Goal: Task Accomplishment & Management: Complete application form

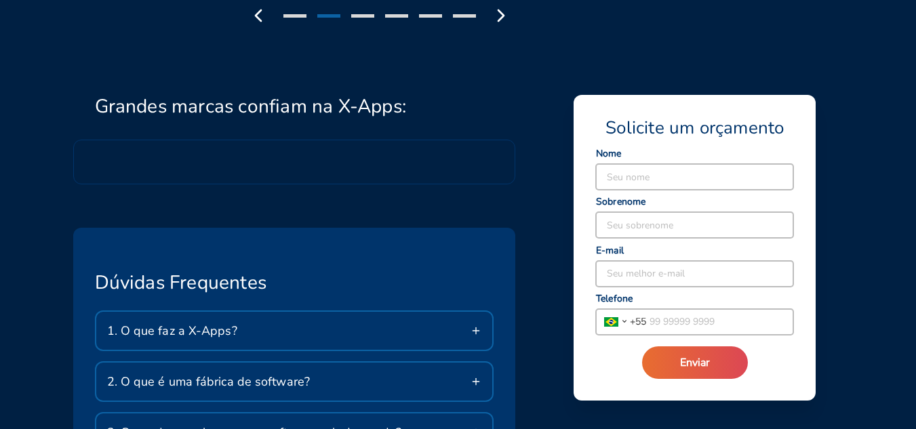
scroll to position [2102, 0]
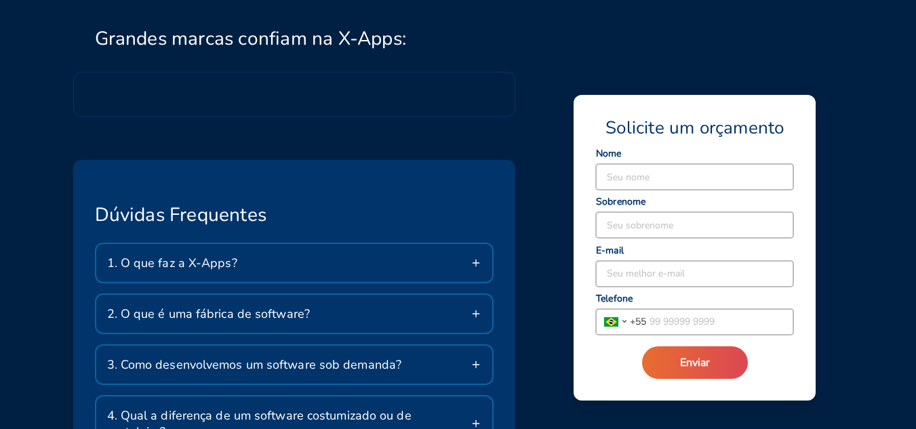
click at [478, 261] on icon at bounding box center [475, 263] width 11 height 11
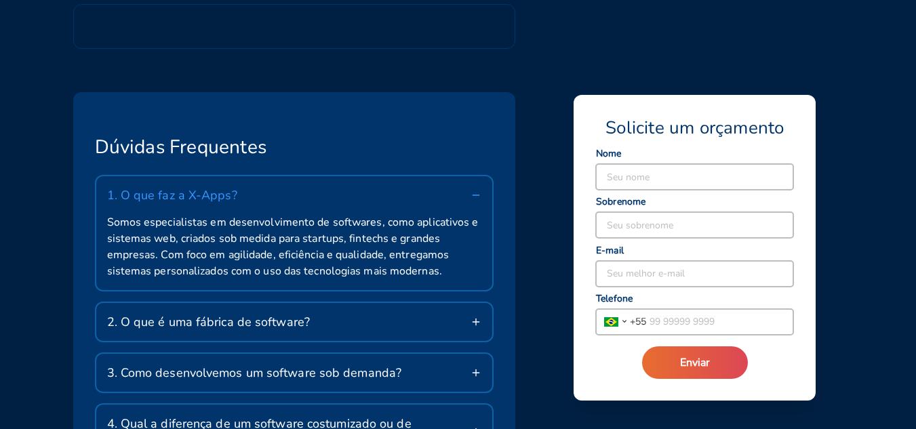
scroll to position [2237, 0]
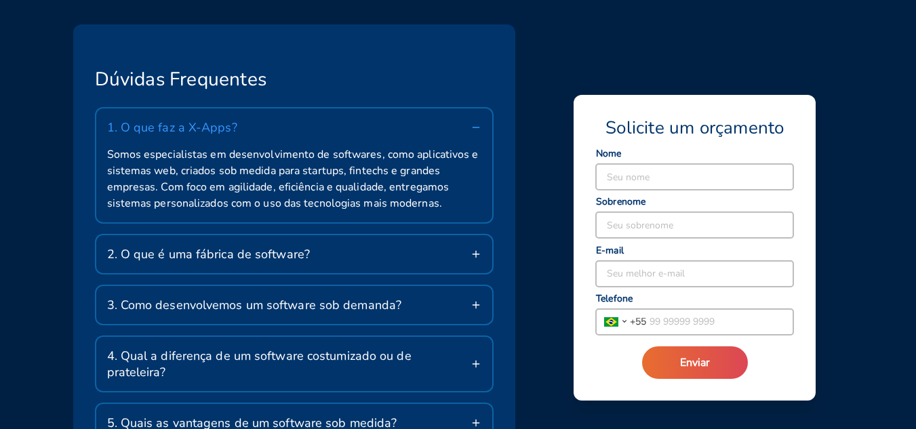
click at [478, 260] on div "2. O que é uma fábrica de software?" at bounding box center [294, 254] width 397 height 38
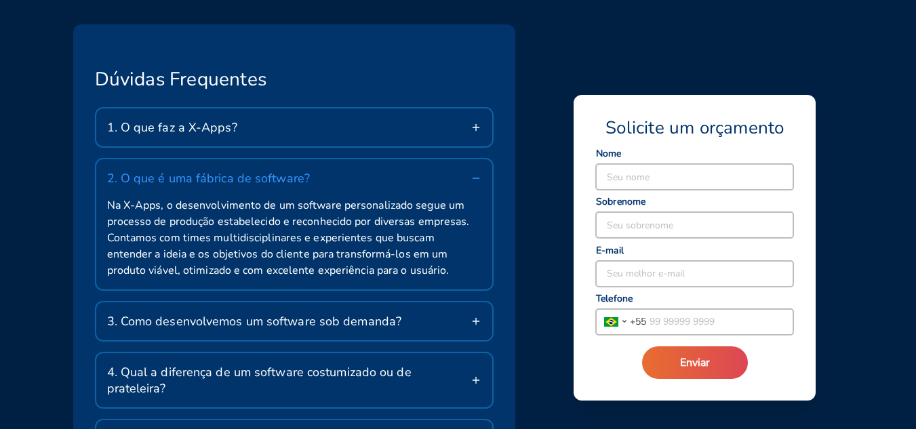
click at [471, 323] on icon at bounding box center [475, 321] width 11 height 11
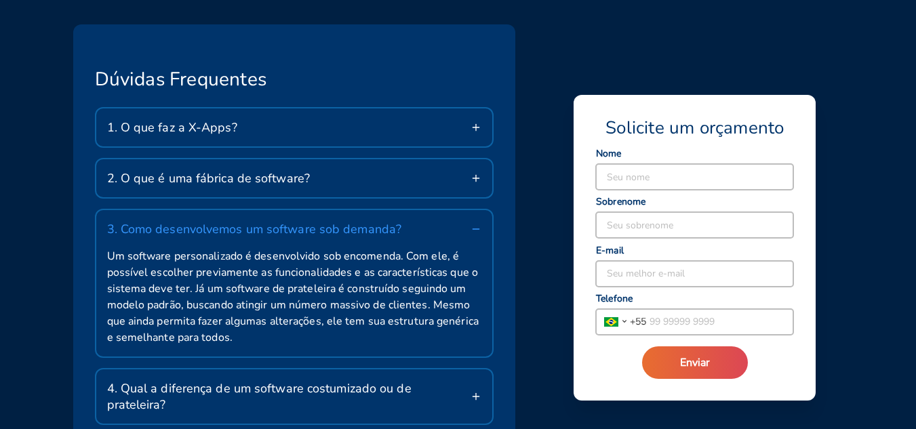
scroll to position [2305, 0]
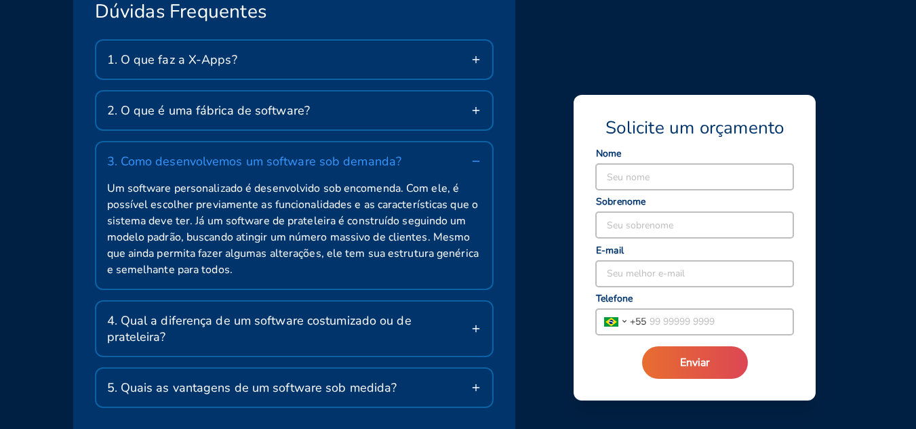
click at [477, 323] on icon at bounding box center [475, 328] width 11 height 11
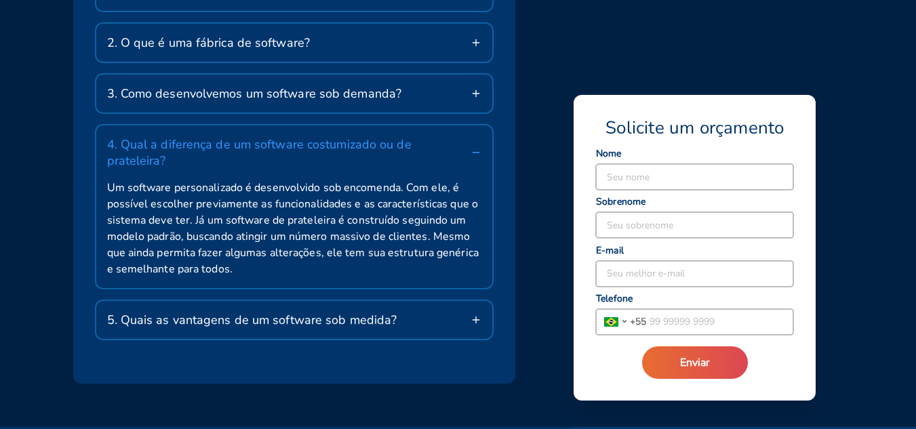
scroll to position [2441, 0]
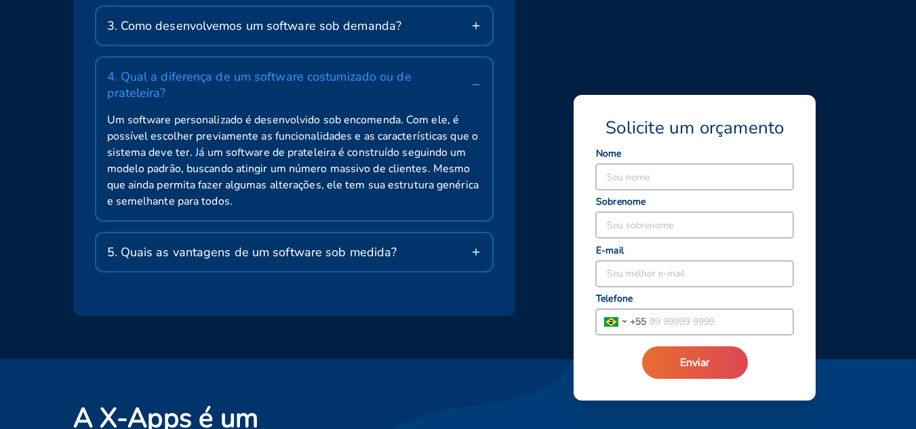
click at [475, 247] on icon at bounding box center [475, 252] width 11 height 11
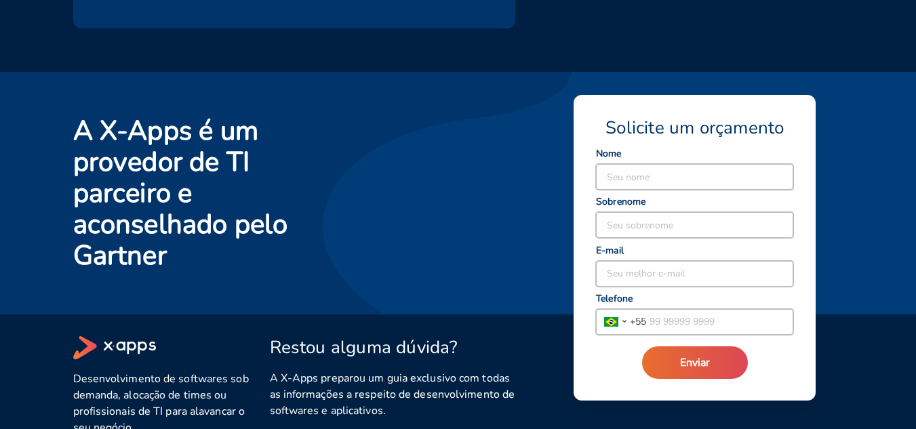
scroll to position [2745, 0]
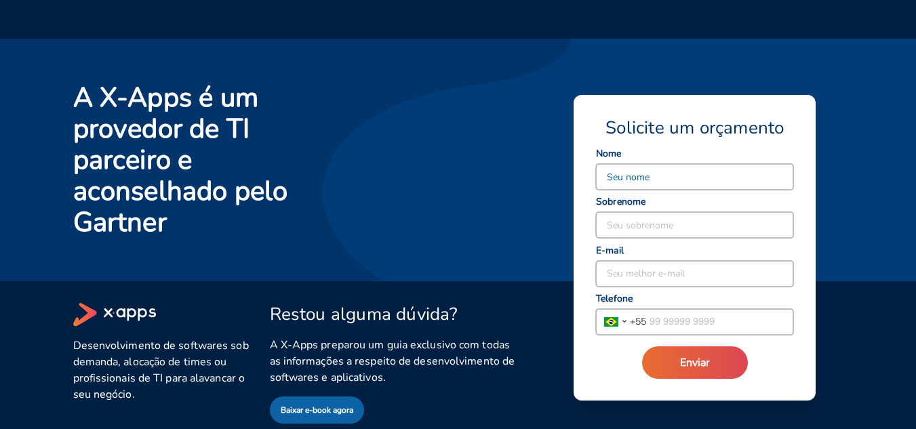
click at [641, 177] on input at bounding box center [694, 177] width 197 height 26
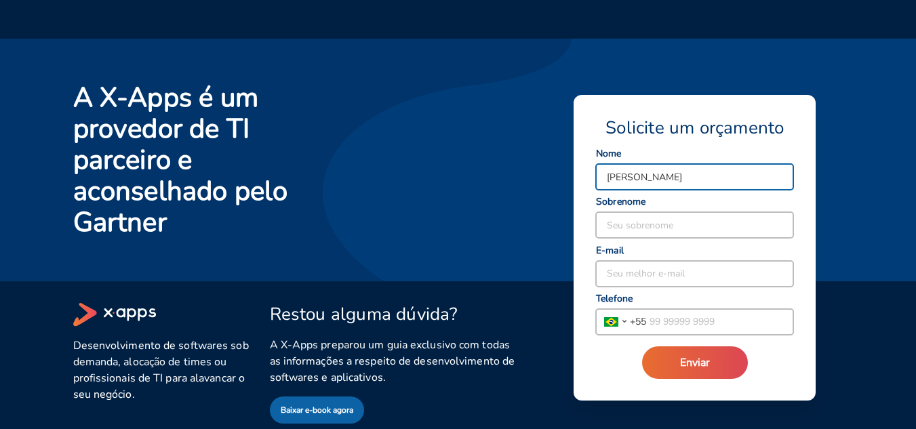
type input "[PERSON_NAME]"
click at [621, 220] on input at bounding box center [694, 225] width 197 height 26
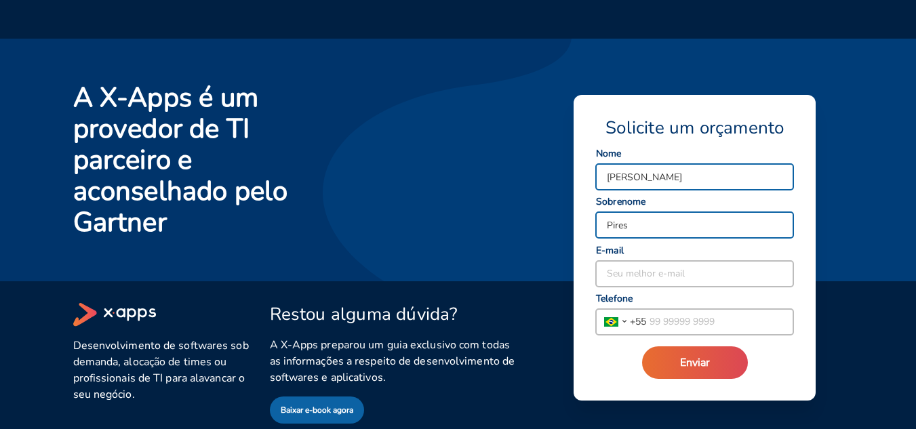
type input "Pires"
click at [637, 273] on input at bounding box center [694, 274] width 197 height 26
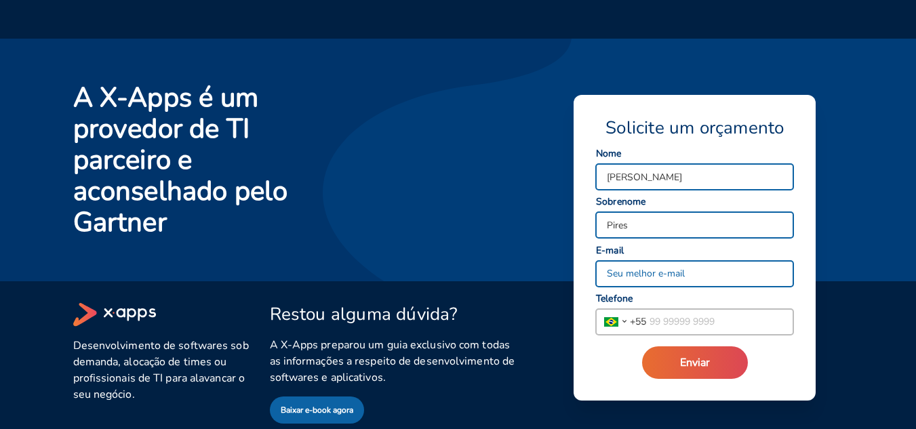
type input "[EMAIL_ADDRESS][DOMAIN_NAME]"
drag, startPoint x: 741, startPoint y: 274, endPoint x: 671, endPoint y: 321, distance: 84.0
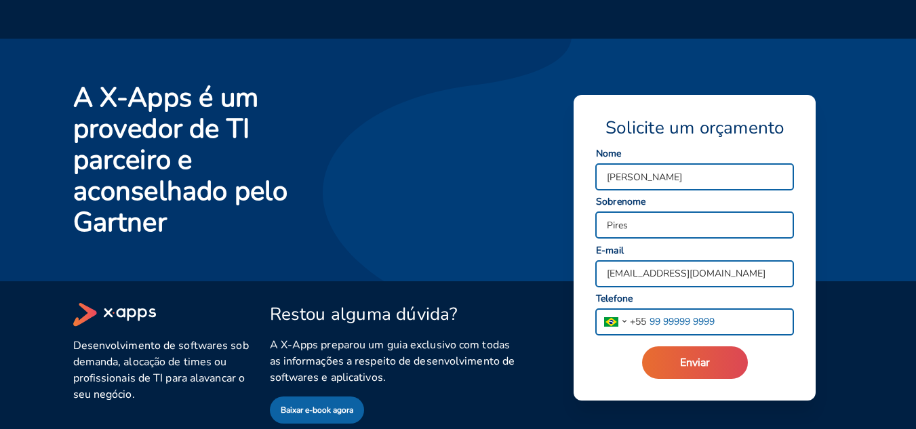
click at [671, 320] on input "tel" at bounding box center [719, 322] width 147 height 26
type input "[PHONE_NUMBER]"
click at [699, 359] on span "Enviar" at bounding box center [695, 362] width 30 height 15
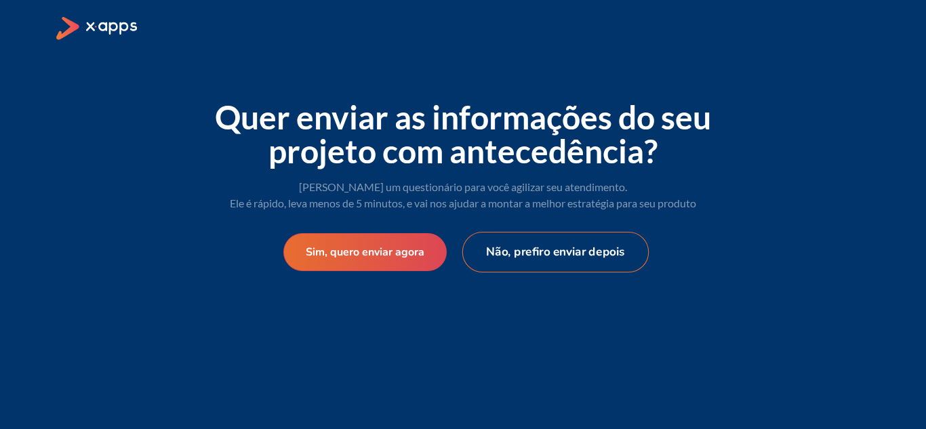
click at [591, 247] on button "Não, prefiro enviar depois" at bounding box center [555, 252] width 187 height 41
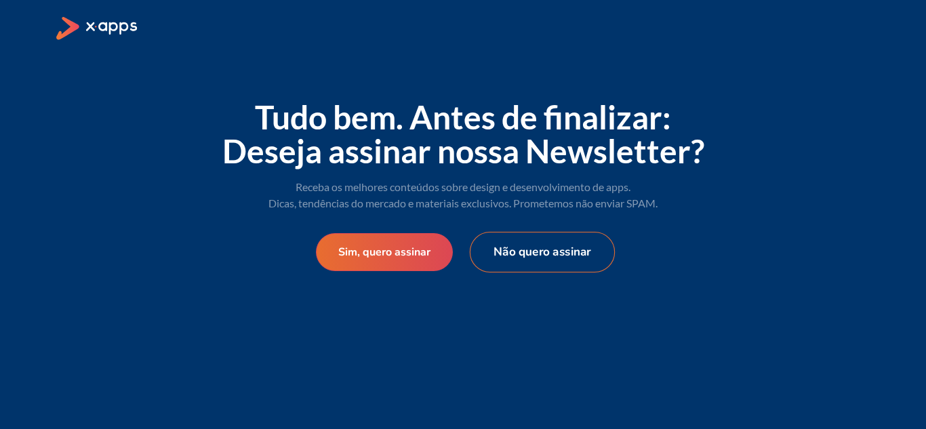
click at [534, 249] on button "Não quero assinar" at bounding box center [542, 252] width 145 height 41
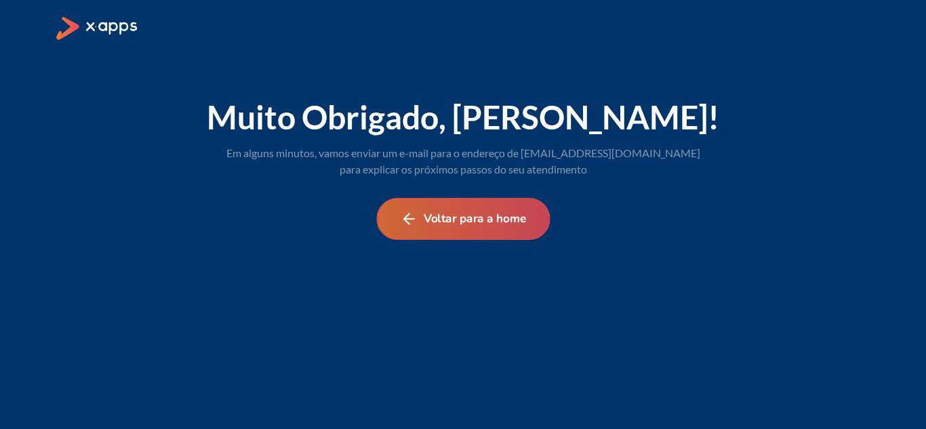
click at [500, 224] on button "Voltar para a home" at bounding box center [463, 219] width 174 height 42
